Goal: Transaction & Acquisition: Purchase product/service

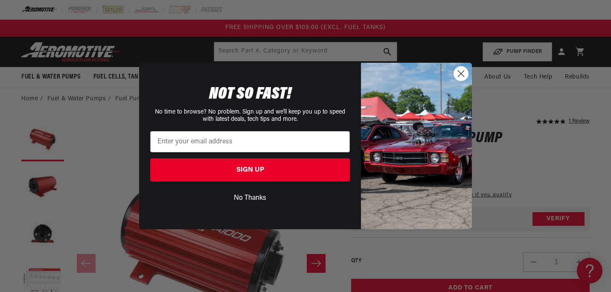
click at [465, 75] on circle "Close dialog" at bounding box center [461, 74] width 14 height 14
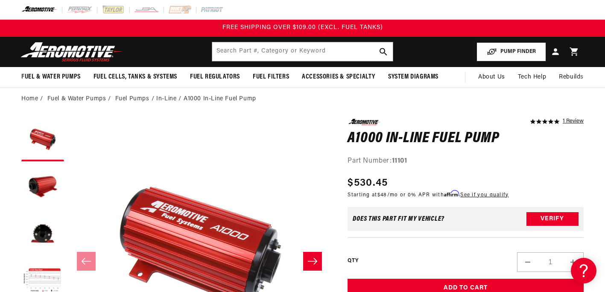
click at [501, 52] on button "PUMP FINDER" at bounding box center [512, 51] width 70 height 19
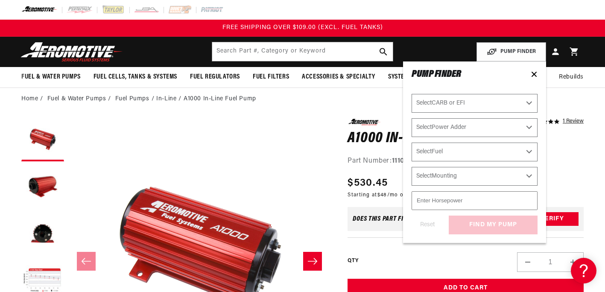
click at [532, 72] on icon at bounding box center [534, 74] width 4 height 4
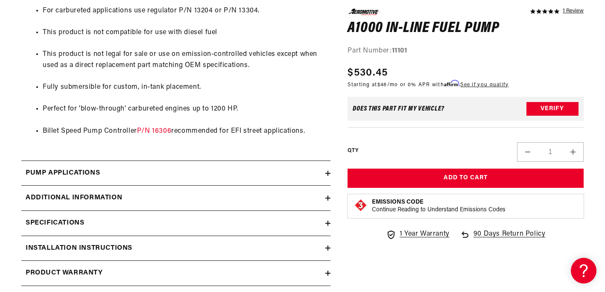
scroll to position [721, 0]
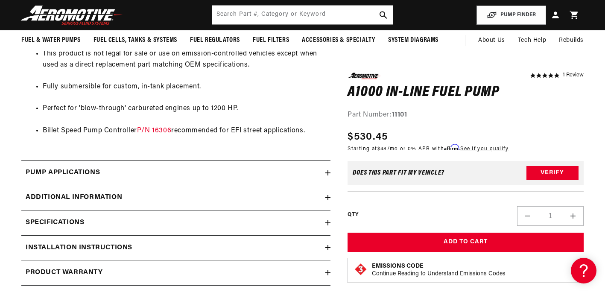
click at [178, 112] on li "Perfect for 'blow-through' carbureted engines up to 1200 HP." at bounding box center [185, 108] width 284 height 11
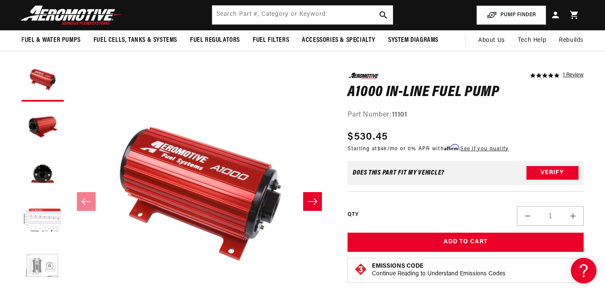
scroll to position [0, 0]
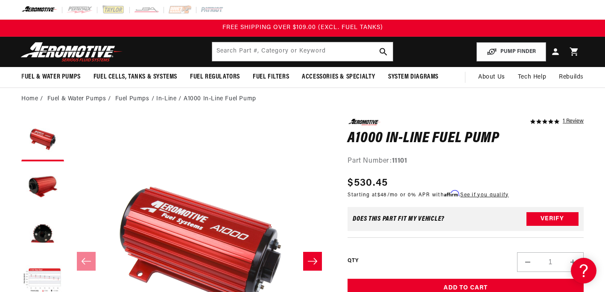
click at [318, 263] on button "Slide right" at bounding box center [312, 261] width 19 height 19
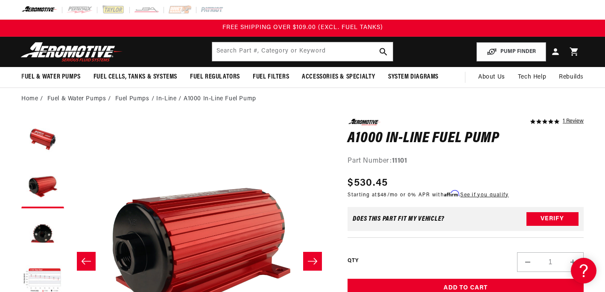
click at [318, 263] on button "Slide right" at bounding box center [312, 261] width 19 height 19
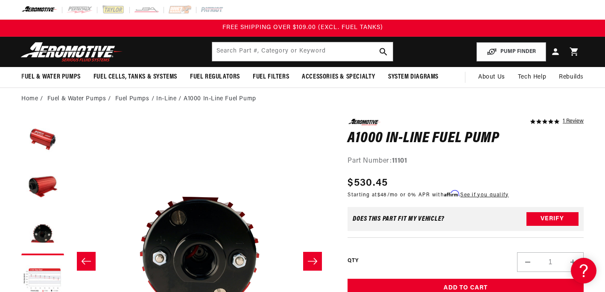
click at [318, 263] on button "Slide right" at bounding box center [312, 261] width 19 height 19
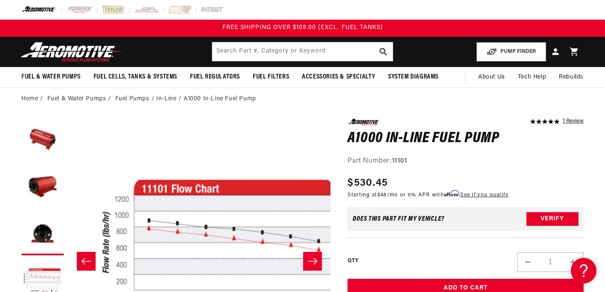
scroll to position [0, 787]
